Goal: Transaction & Acquisition: Purchase product/service

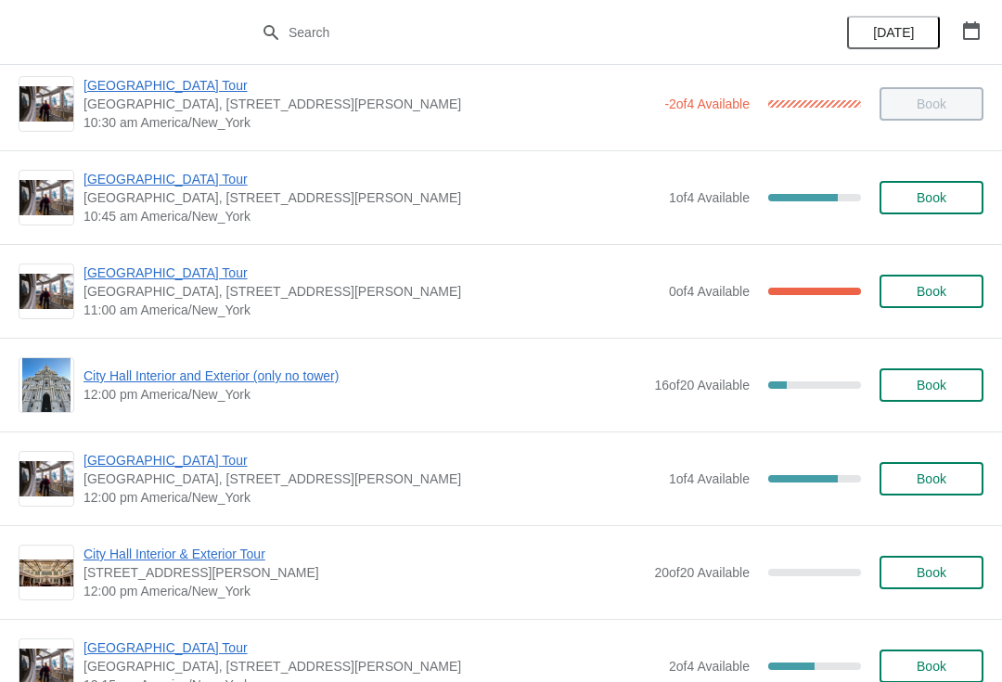
scroll to position [442, 0]
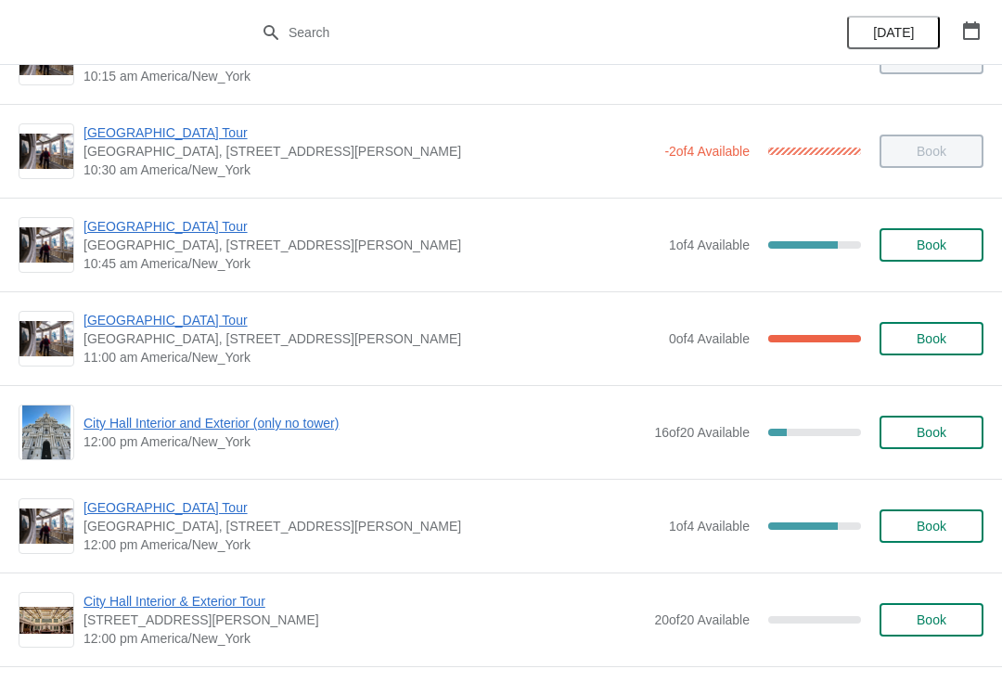
click at [95, 326] on span "[GEOGRAPHIC_DATA] Tour" at bounding box center [372, 320] width 576 height 19
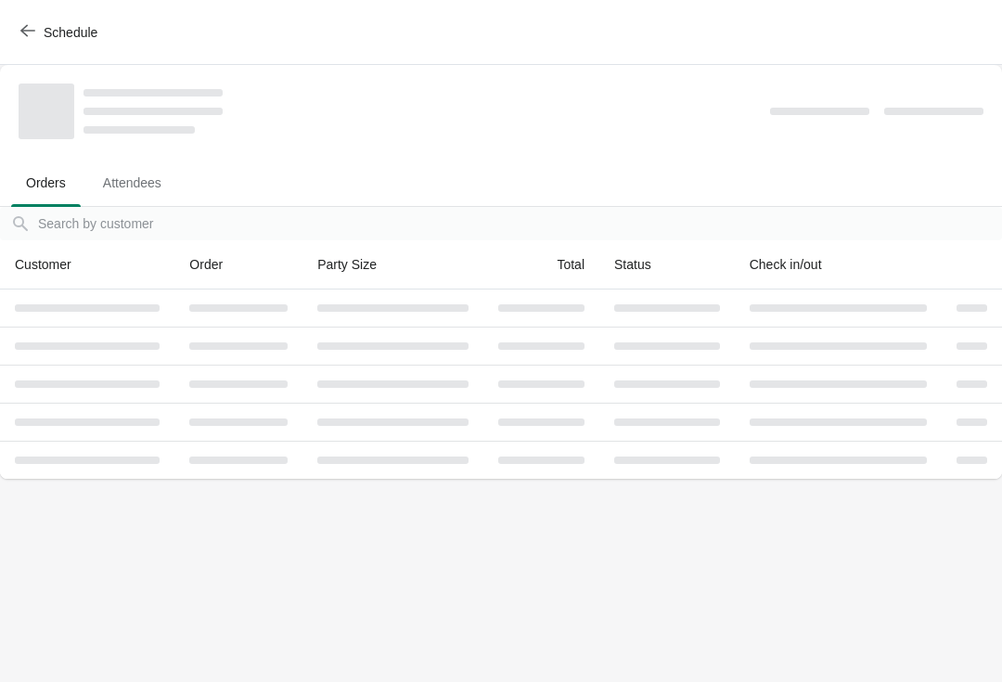
scroll to position [0, 0]
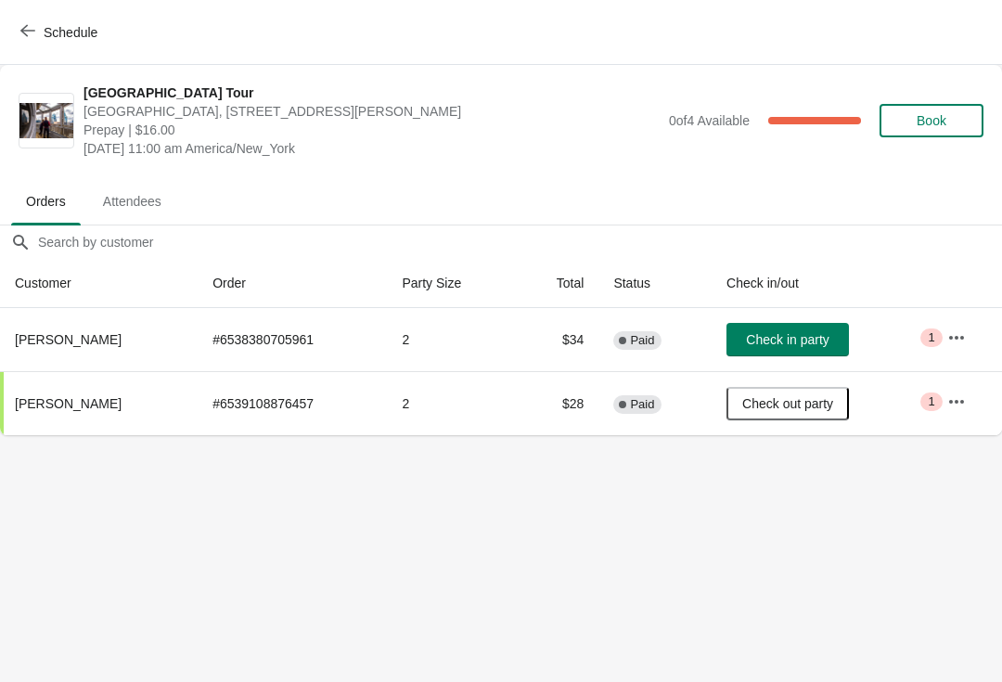
click at [808, 345] on span "Check in party" at bounding box center [787, 339] width 83 height 15
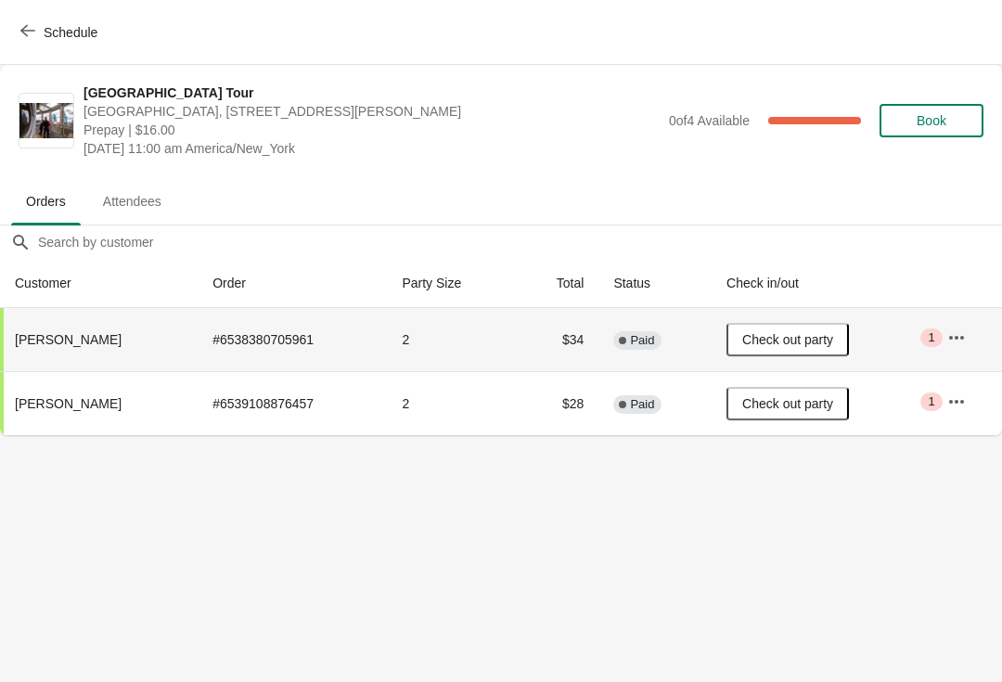
click at [10, 45] on button "Schedule" at bounding box center [60, 32] width 103 height 33
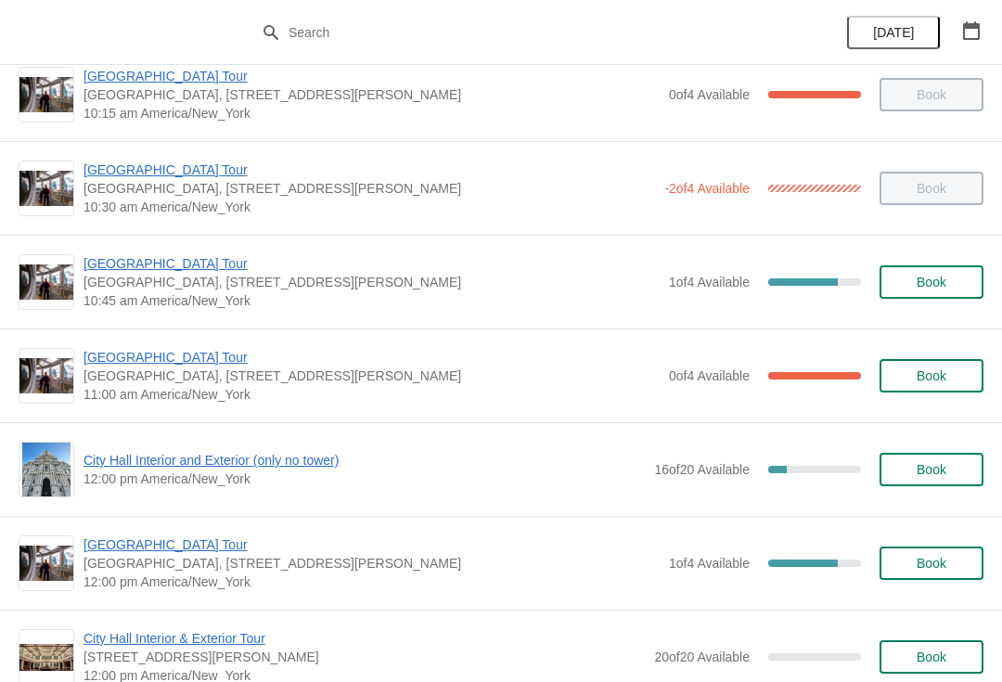
scroll to position [482, 0]
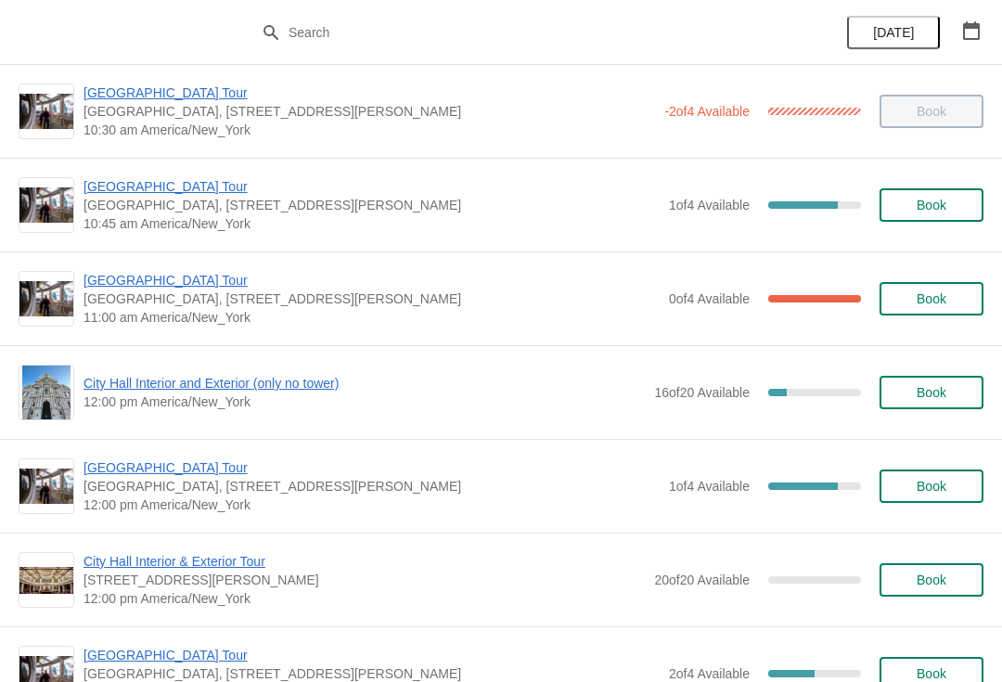
click at [142, 391] on span "City Hall Interior and Exterior (only no tower)" at bounding box center [364, 383] width 561 height 19
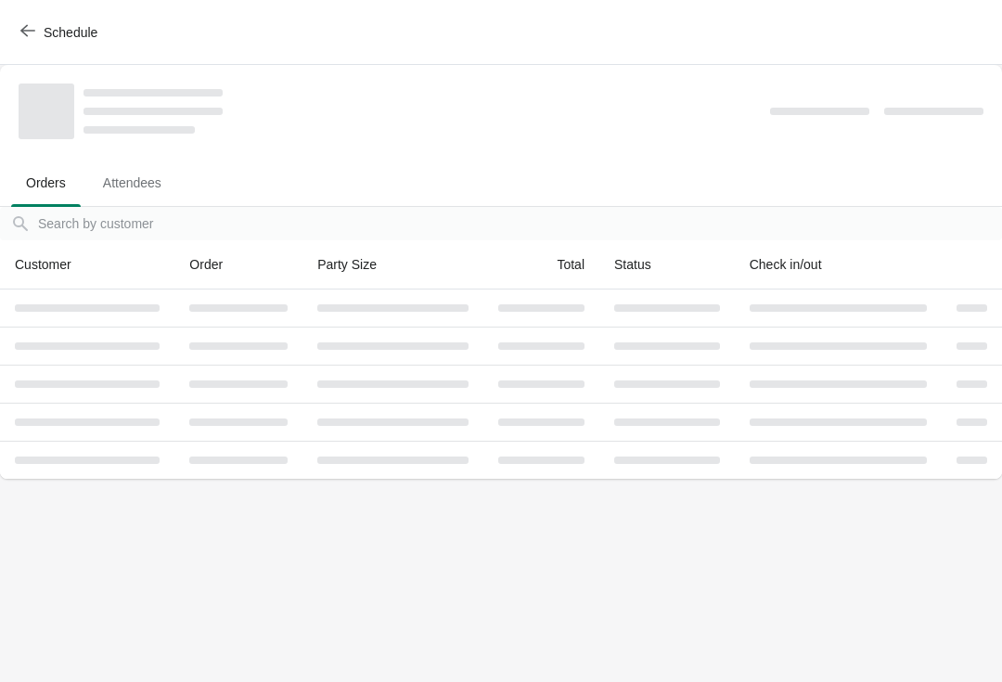
scroll to position [0, 0]
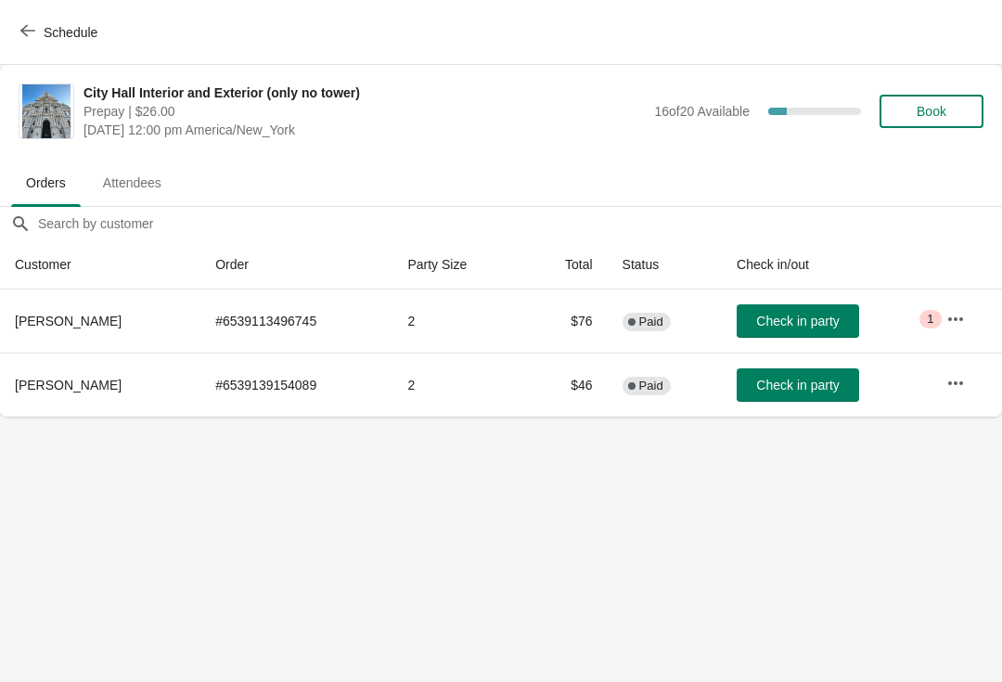
click at [927, 106] on span "Book" at bounding box center [932, 111] width 30 height 15
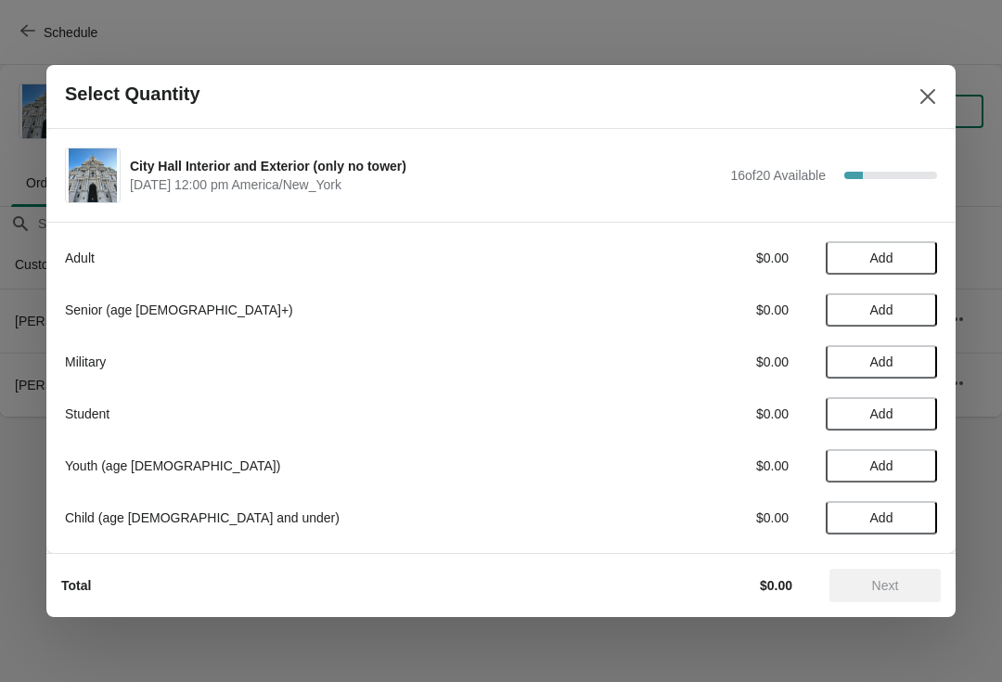
click at [903, 312] on span "Add" at bounding box center [882, 310] width 78 height 15
click at [907, 309] on icon at bounding box center [913, 310] width 19 height 19
click at [914, 581] on span "Next" at bounding box center [885, 585] width 82 height 15
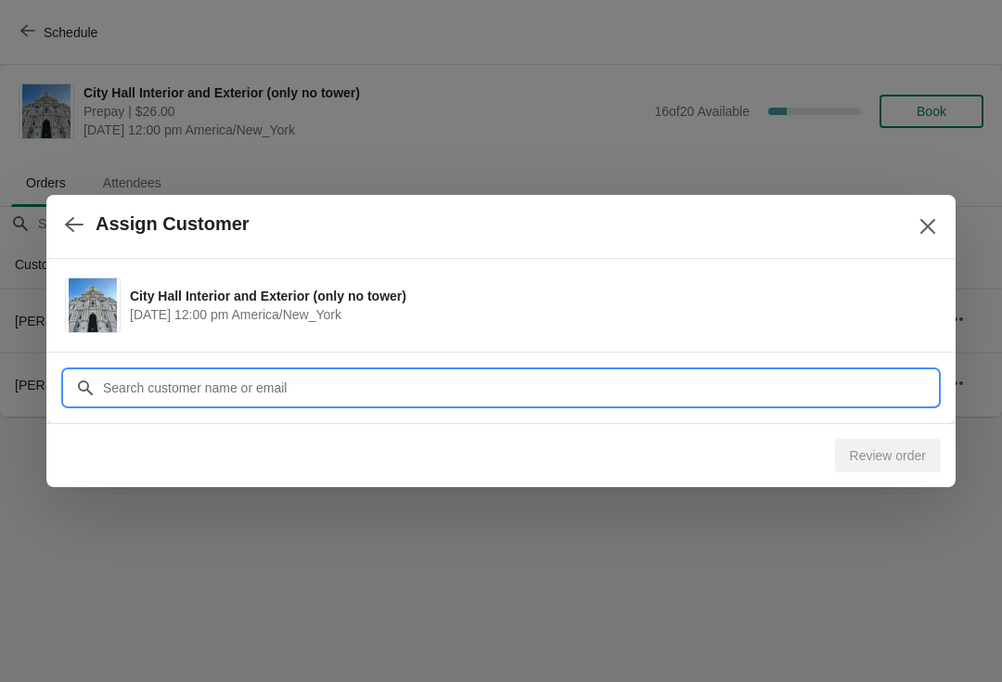
click at [519, 381] on input "Customer" at bounding box center [519, 387] width 835 height 33
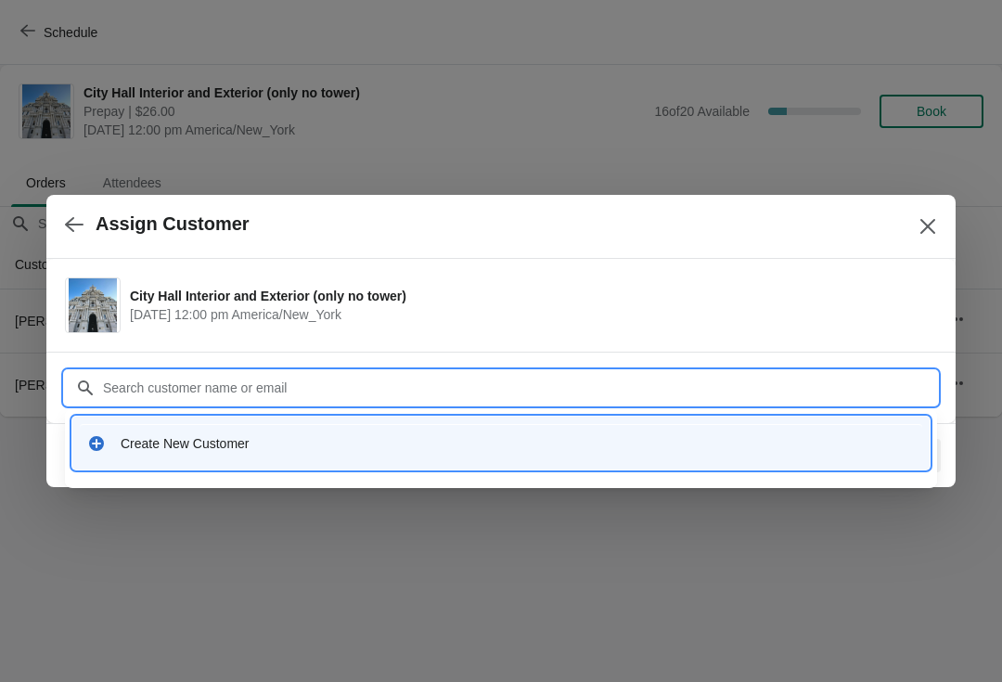
click at [289, 441] on div "Create New Customer" at bounding box center [518, 443] width 794 height 19
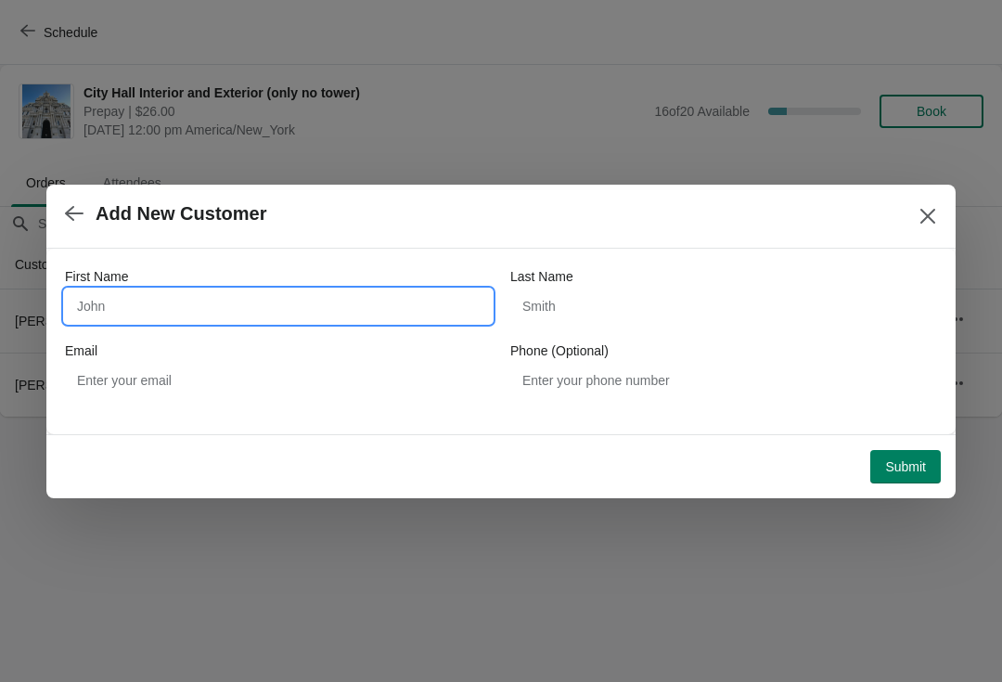
click at [339, 296] on input "First Name" at bounding box center [278, 306] width 427 height 33
type input "[PERSON_NAME]"
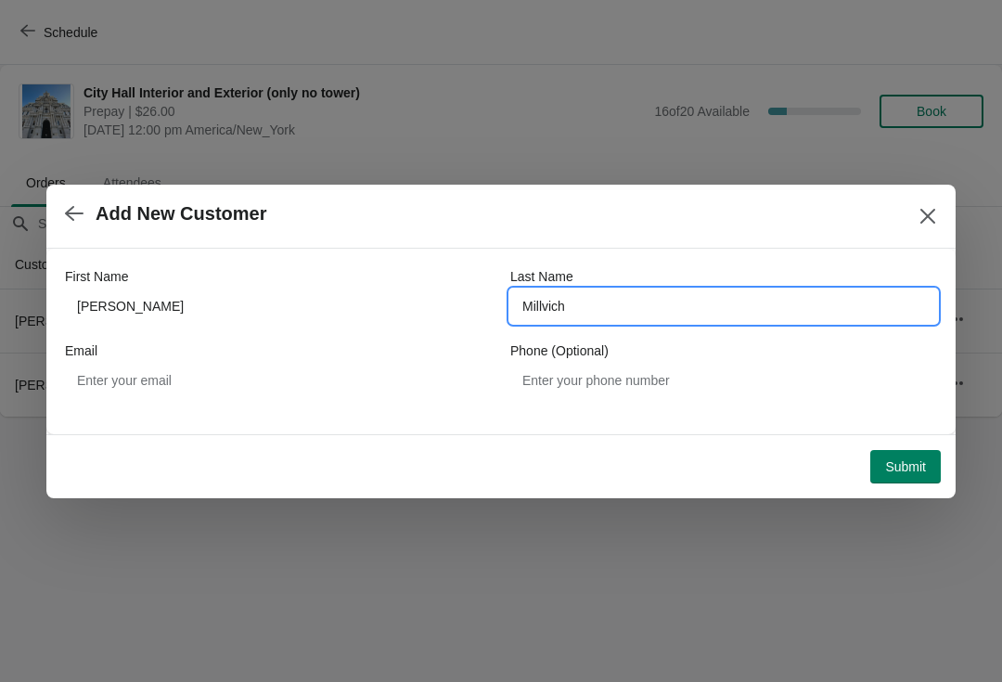
type input "Millvich"
click at [902, 465] on span "Submit" at bounding box center [905, 466] width 41 height 15
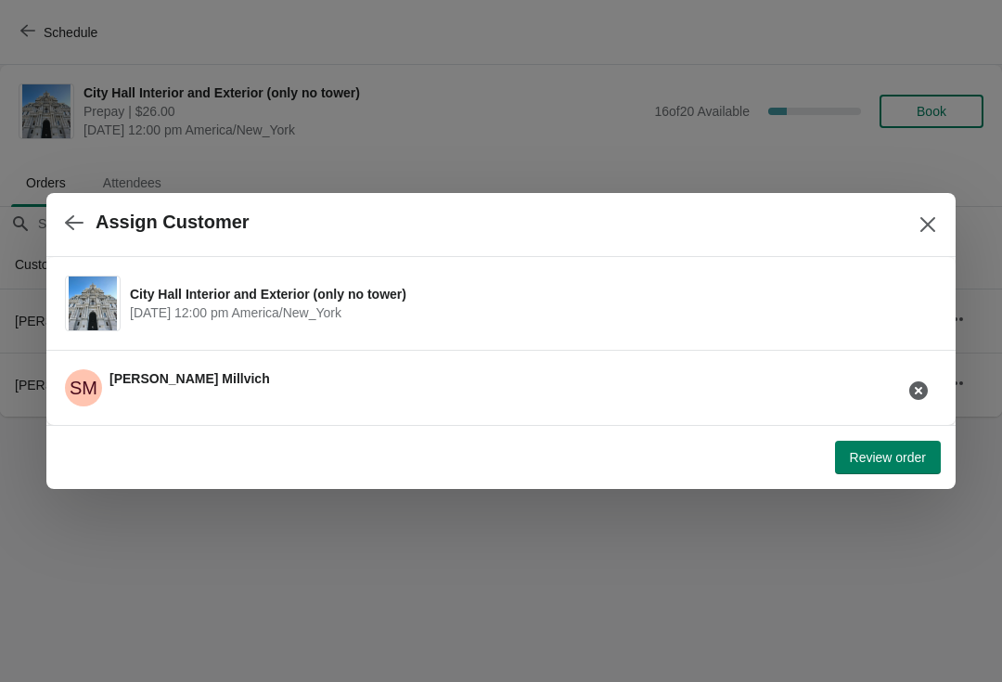
click at [897, 459] on span "Review order" at bounding box center [888, 457] width 76 height 15
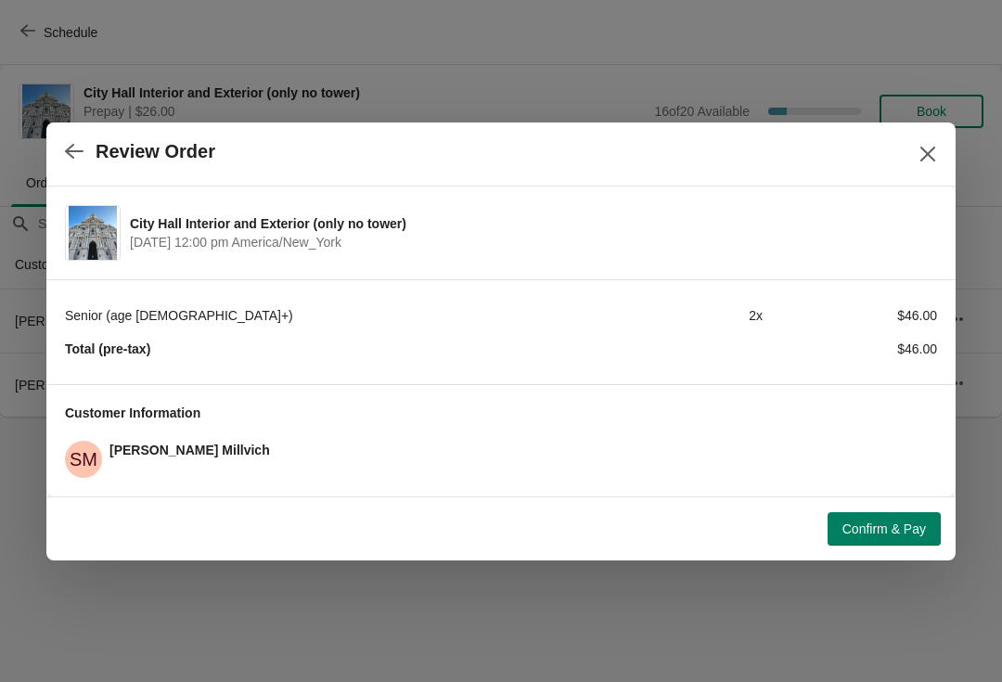
click at [902, 526] on span "Confirm & Pay" at bounding box center [885, 529] width 84 height 15
